Goal: Task Accomplishment & Management: Manage account settings

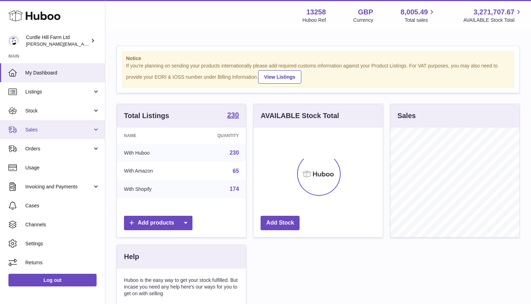
scroll to position [110, 129]
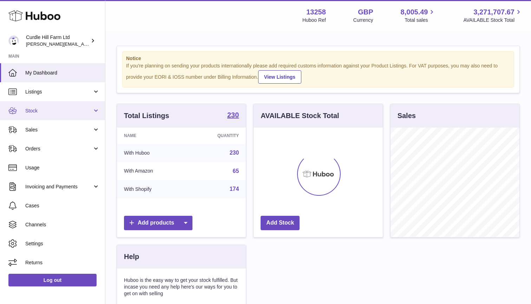
click at [40, 104] on link "Stock" at bounding box center [52, 110] width 105 height 19
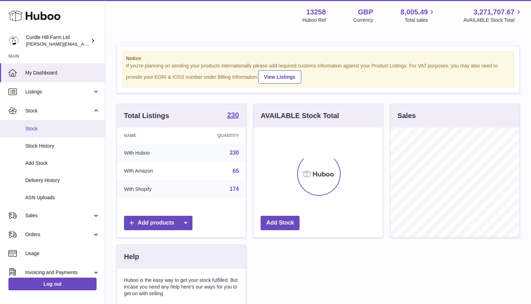
click at [37, 127] on span "Stock" at bounding box center [62, 128] width 74 height 7
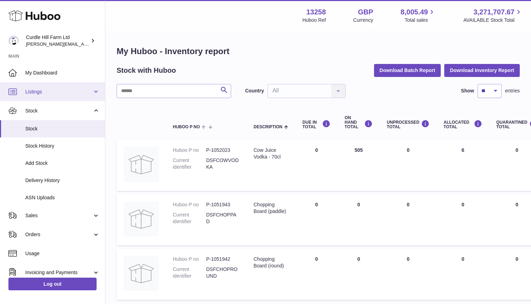
click at [82, 92] on span "Listings" at bounding box center [58, 91] width 67 height 7
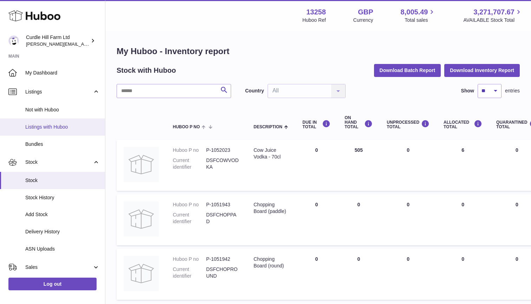
click at [53, 126] on span "Listings with Huboo" at bounding box center [62, 127] width 74 height 7
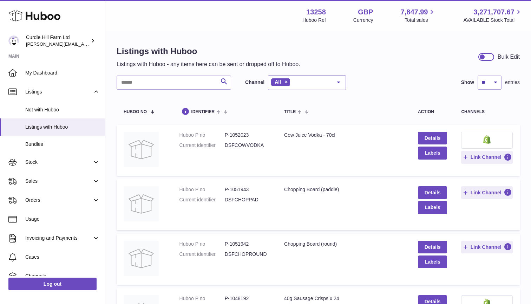
click at [305, 137] on div "Cow Juice Vodka - 70cl" at bounding box center [344, 135] width 120 height 7
click at [239, 136] on dd "P-1052023" at bounding box center [247, 135] width 45 height 7
click at [233, 145] on dd "DSFCOWVODKA" at bounding box center [247, 145] width 45 height 7
click at [174, 142] on td "Huboo P no P-1052023 Current identifier DSFCOWVODKA" at bounding box center [224, 150] width 105 height 51
click at [192, 134] on dt "Huboo P no" at bounding box center [201, 135] width 45 height 7
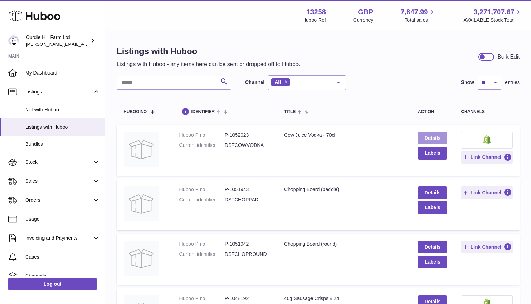
click at [438, 134] on link "Details" at bounding box center [432, 138] width 29 height 13
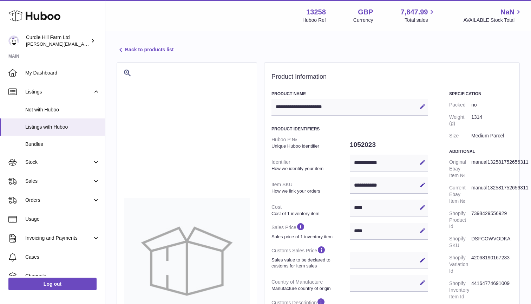
select select
select select "****"
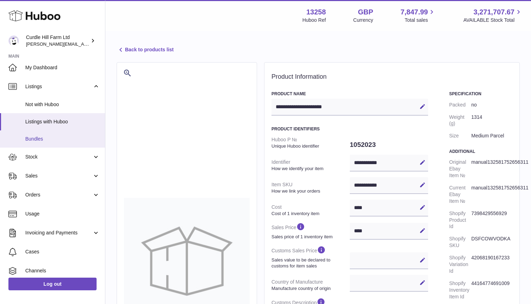
click at [45, 128] on ul "Not with Huboo Listings with Huboo Bundles" at bounding box center [52, 122] width 105 height 52
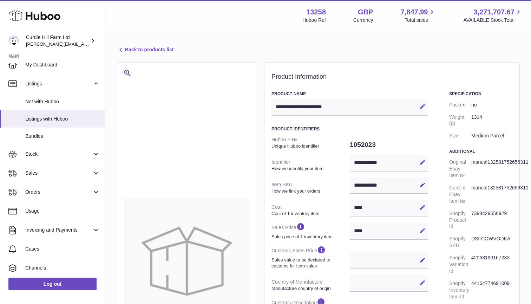
click at [125, 54] on div "Back to products list" at bounding box center [318, 50] width 403 height 9
click at [130, 49] on link "Back to products list" at bounding box center [145, 50] width 57 height 8
